Goal: Information Seeking & Learning: Check status

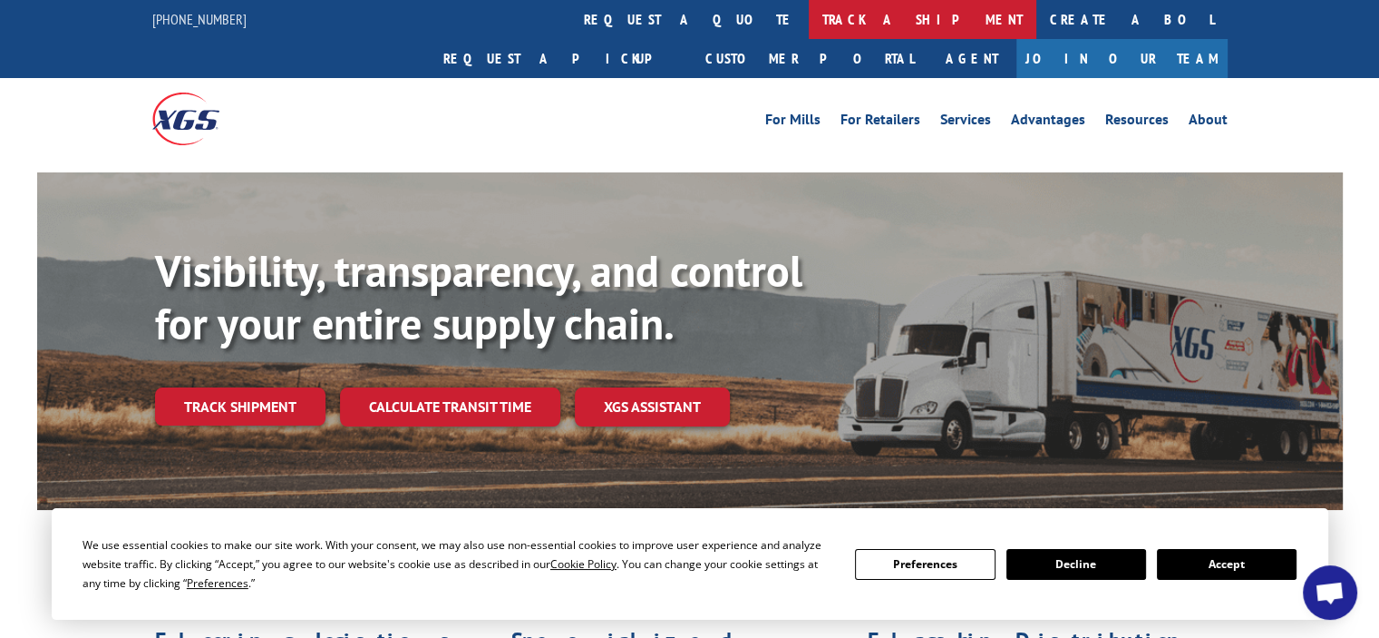
click at [809, 27] on link "track a shipment" at bounding box center [923, 19] width 228 height 39
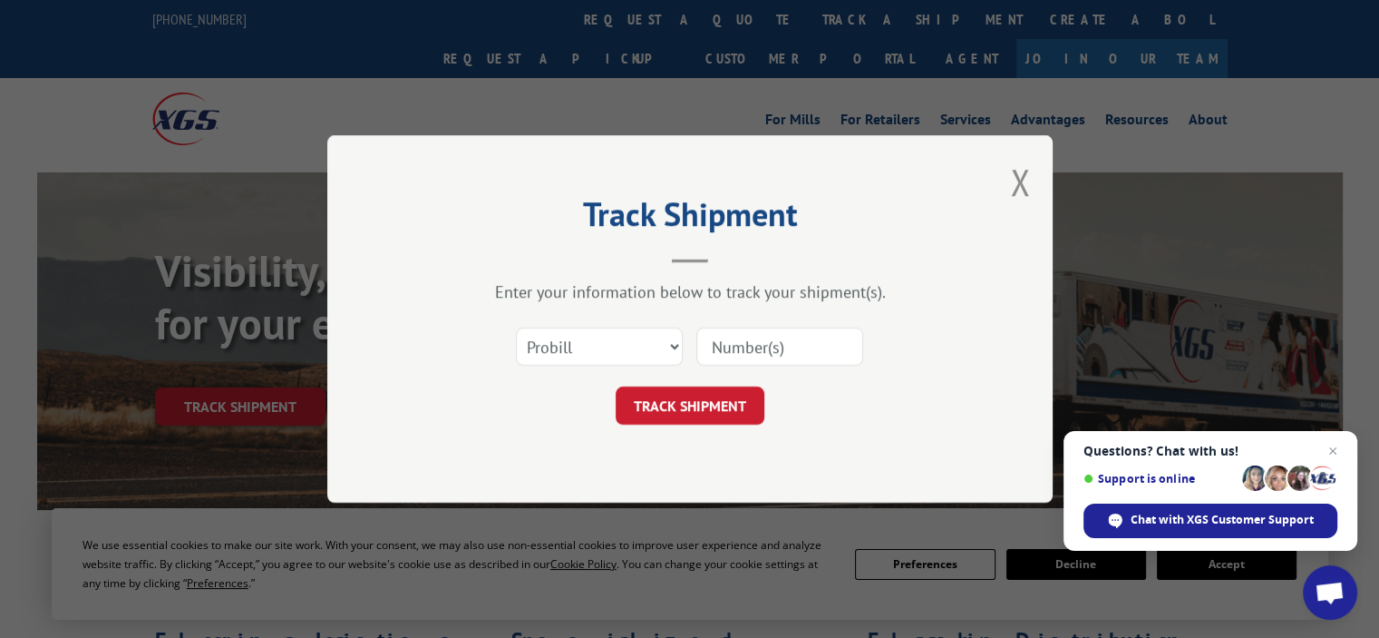
click at [744, 344] on input at bounding box center [779, 346] width 167 height 38
paste input "17550911"
type input "17550911"
click at [700, 394] on button "TRACK SHIPMENT" at bounding box center [690, 405] width 149 height 38
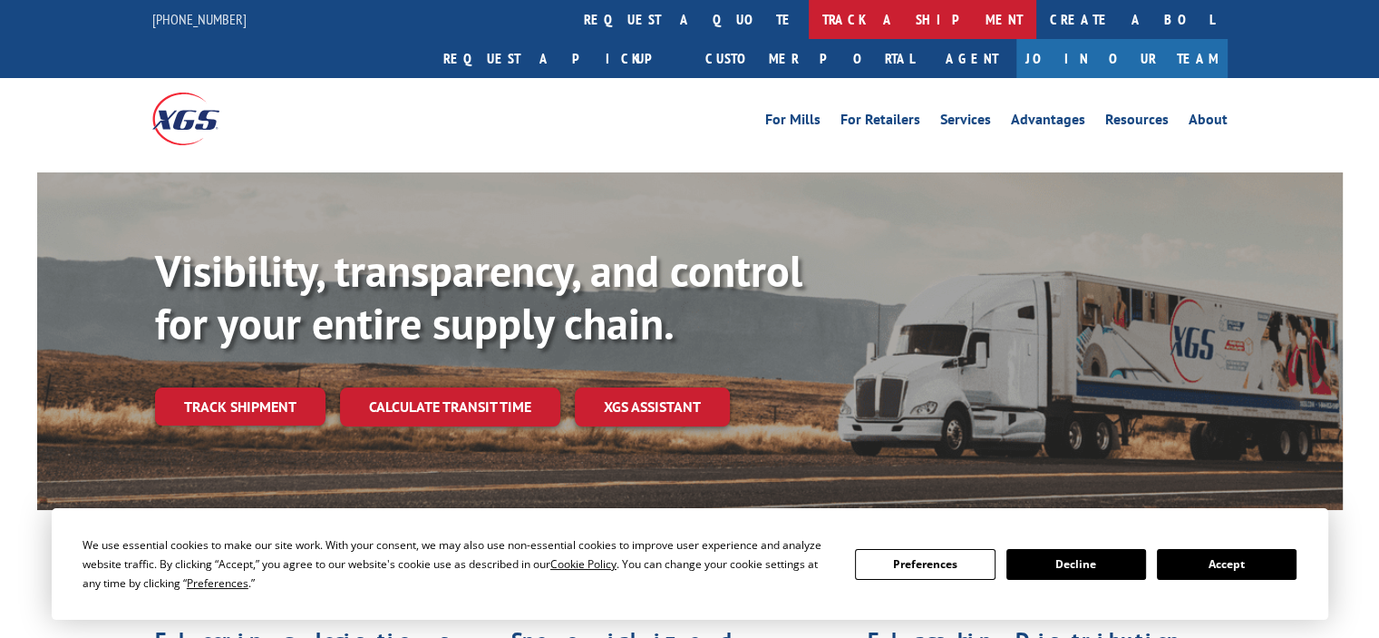
click at [809, 23] on link "track a shipment" at bounding box center [923, 19] width 228 height 39
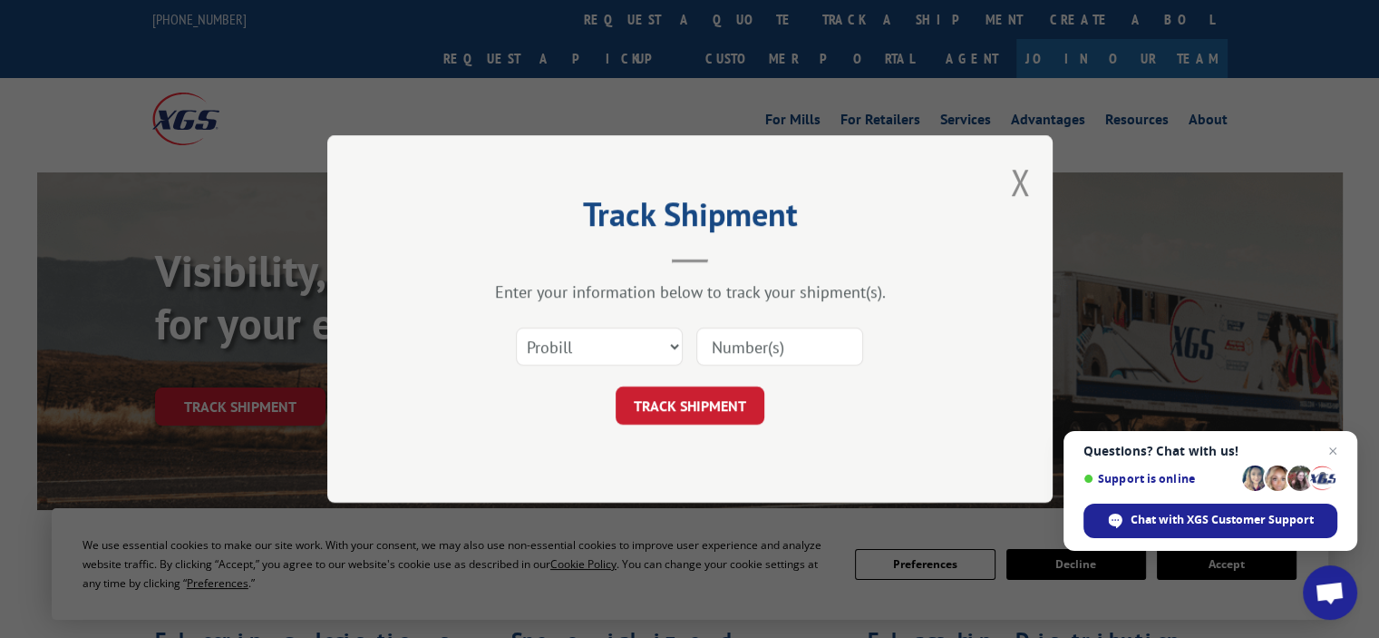
click at [751, 341] on input at bounding box center [779, 346] width 167 height 38
paste input "17593076"
type input "17593076"
click at [730, 387] on button "TRACK SHIPMENT" at bounding box center [690, 405] width 149 height 38
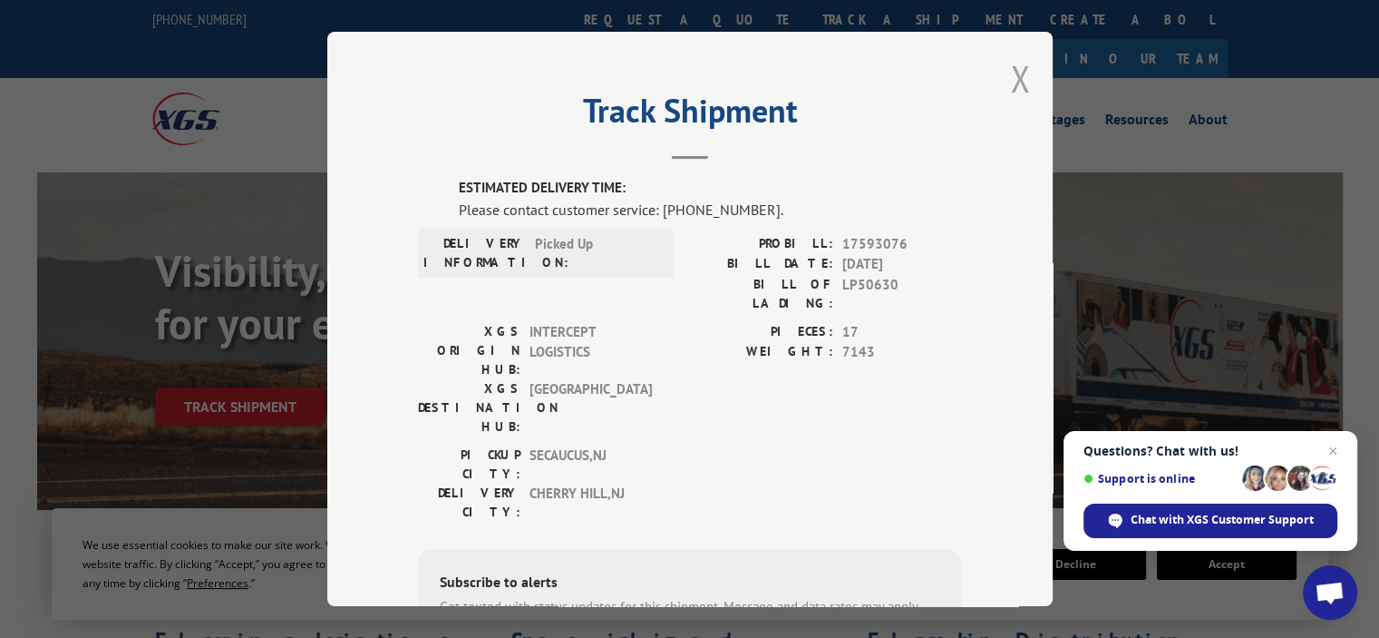
click at [1015, 72] on button "Close modal" at bounding box center [1020, 78] width 20 height 48
